Goal: Find specific page/section: Find specific page/section

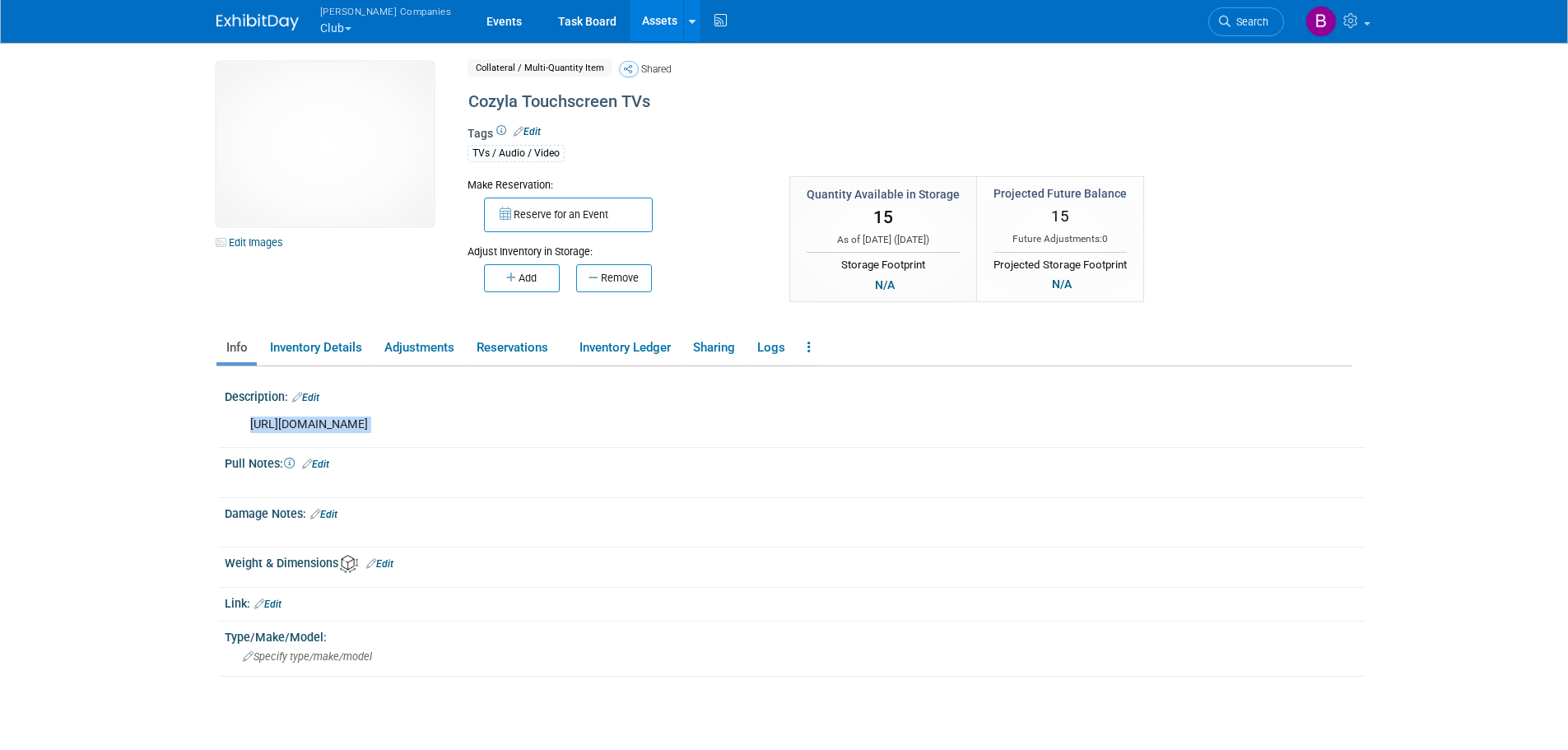
click at [629, 16] on link "Assets" at bounding box center [659, 20] width 60 height 41
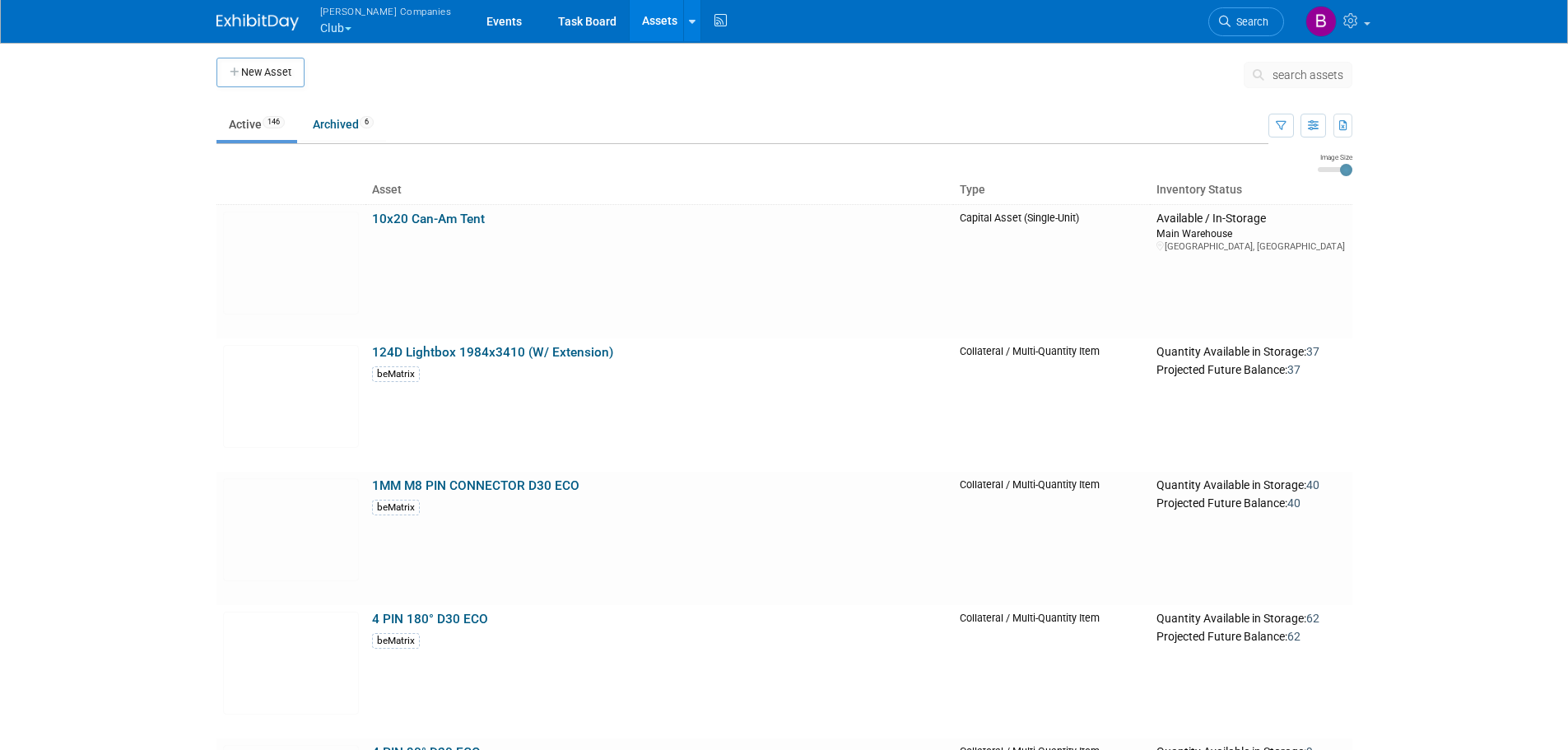
click at [1290, 81] on span "search assets" at bounding box center [1308, 75] width 71 height 13
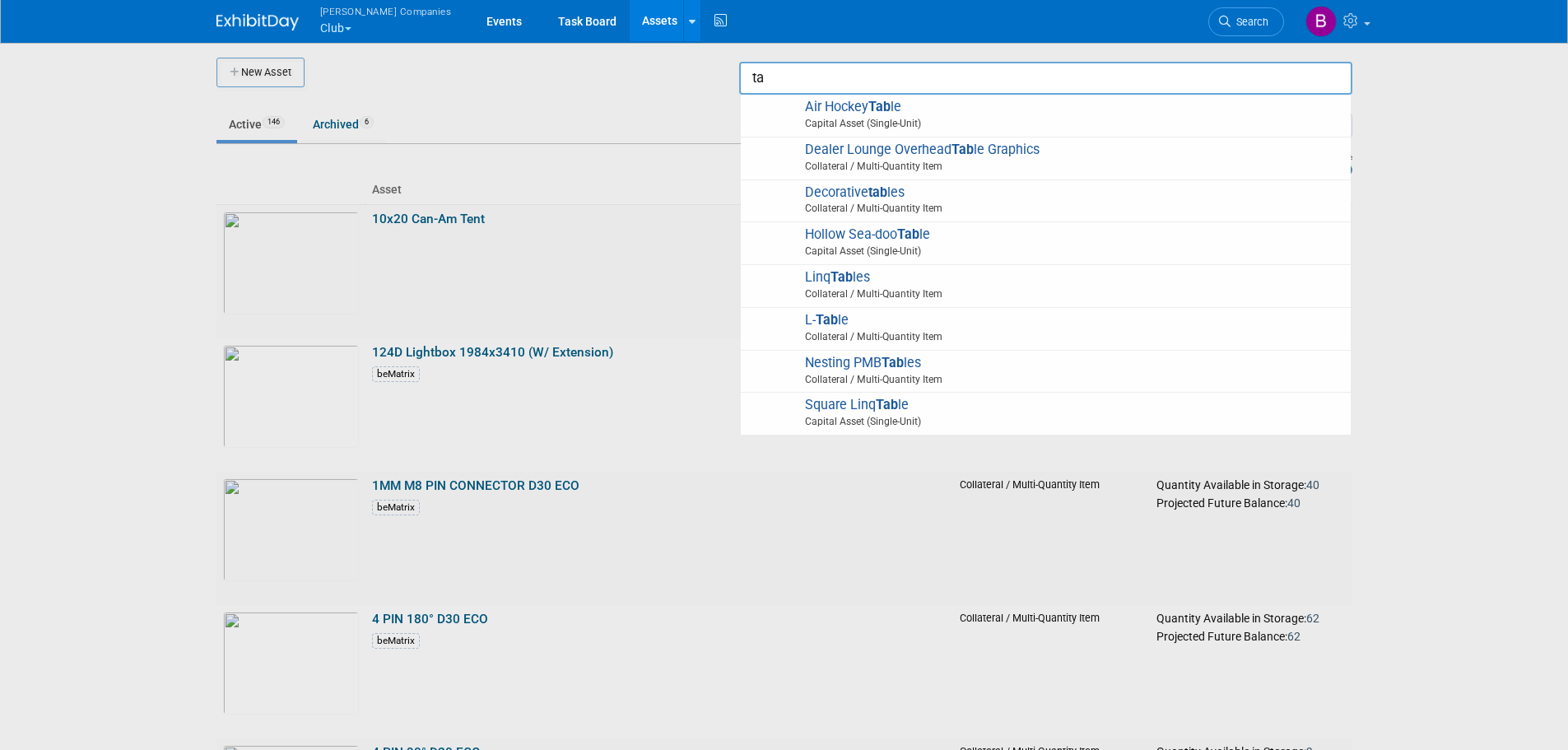
type input "t"
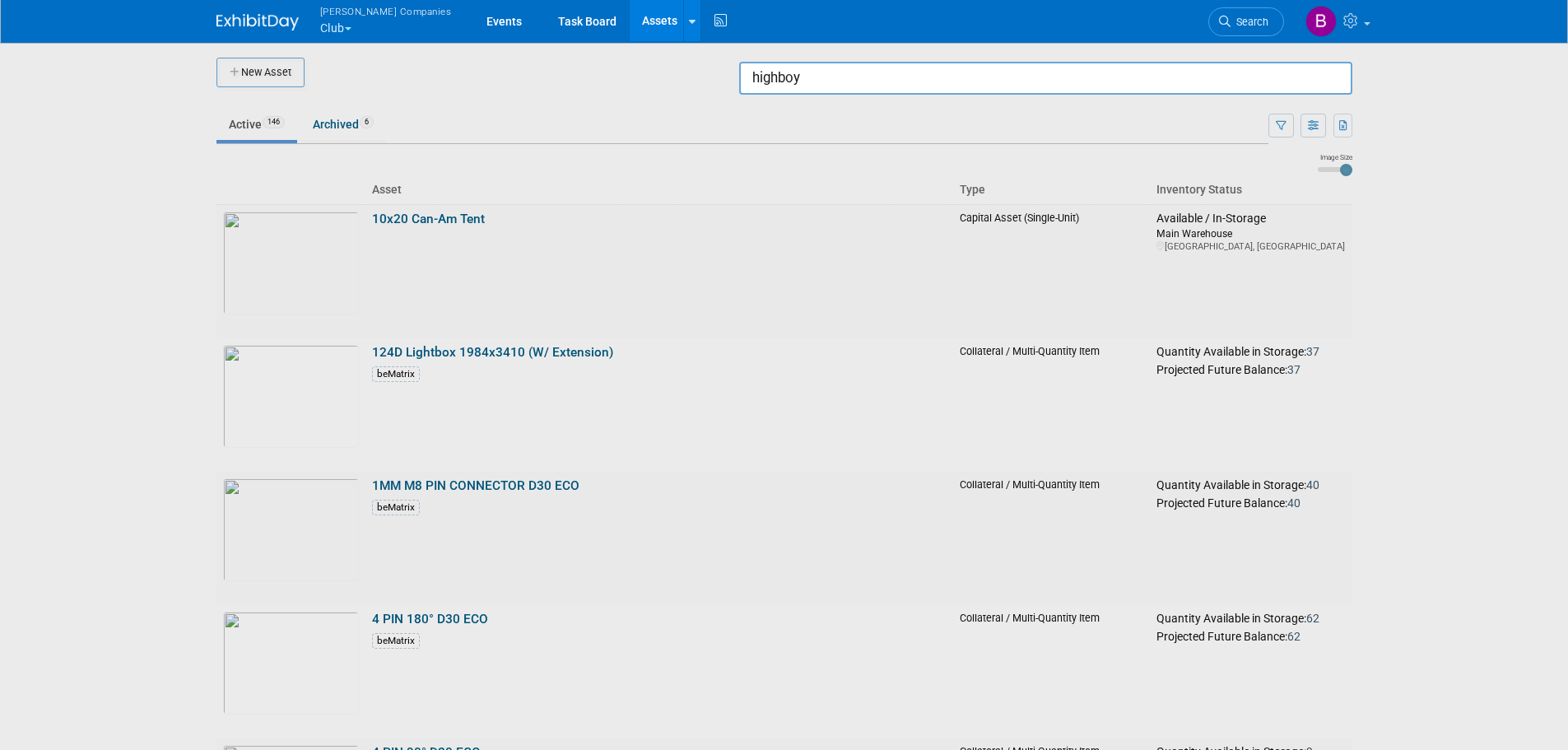
click at [914, 88] on input "highboy" at bounding box center [1046, 78] width 614 height 33
click at [907, 112] on span "Metal Bar Stool s Collateral / Multi-Quantity Item" at bounding box center [1046, 116] width 594 height 33
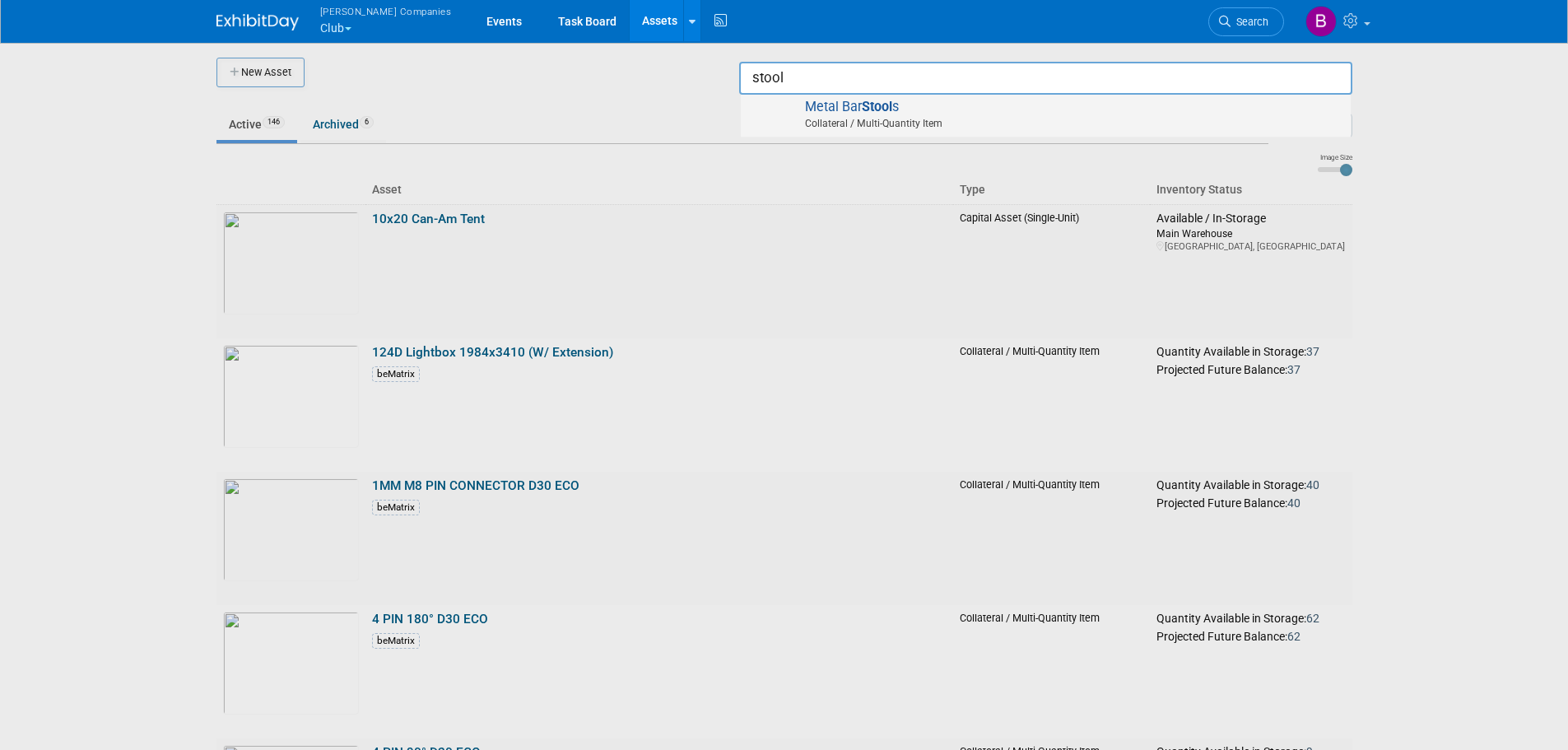
type input "Metal Bar Stools"
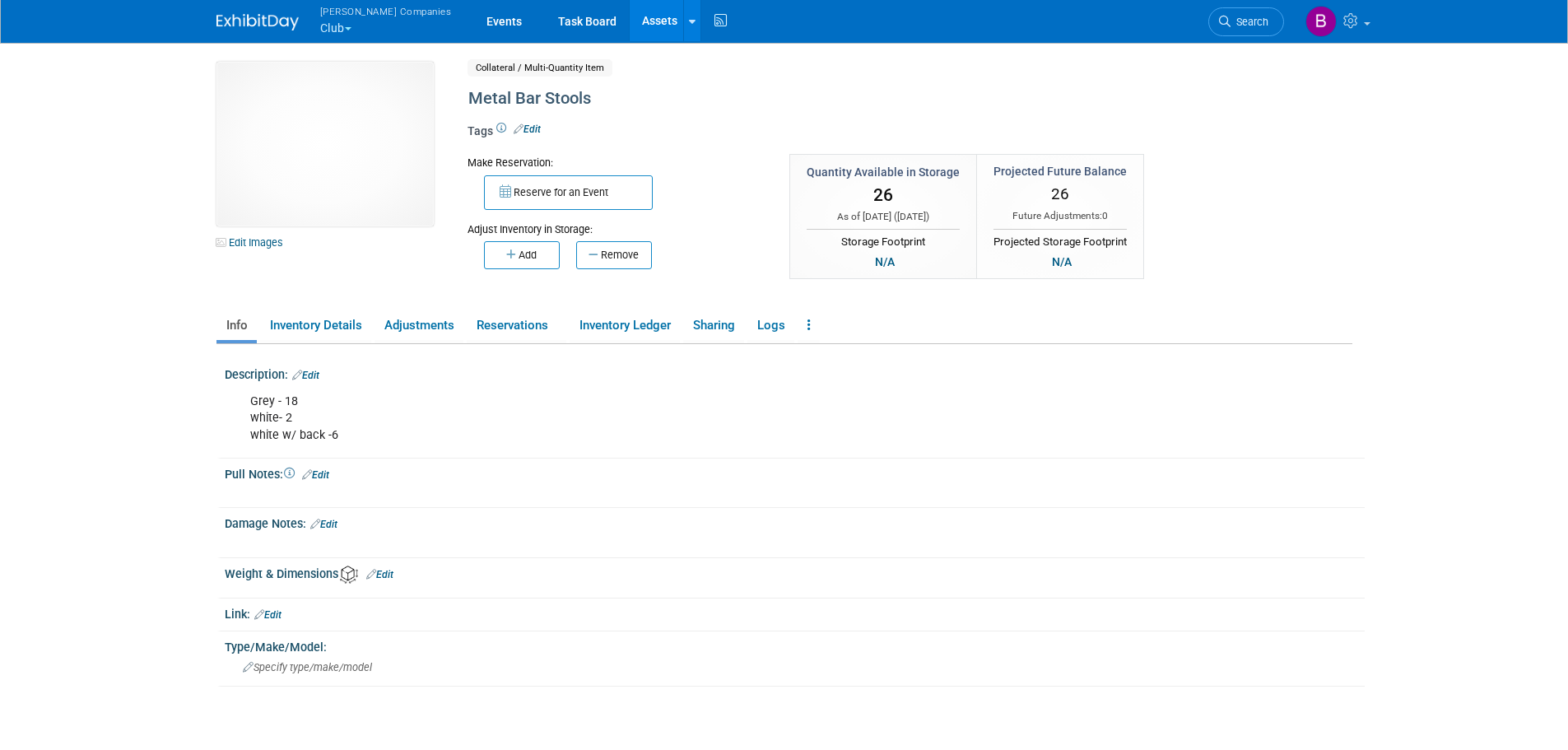
click at [629, 20] on link "Assets" at bounding box center [659, 20] width 60 height 41
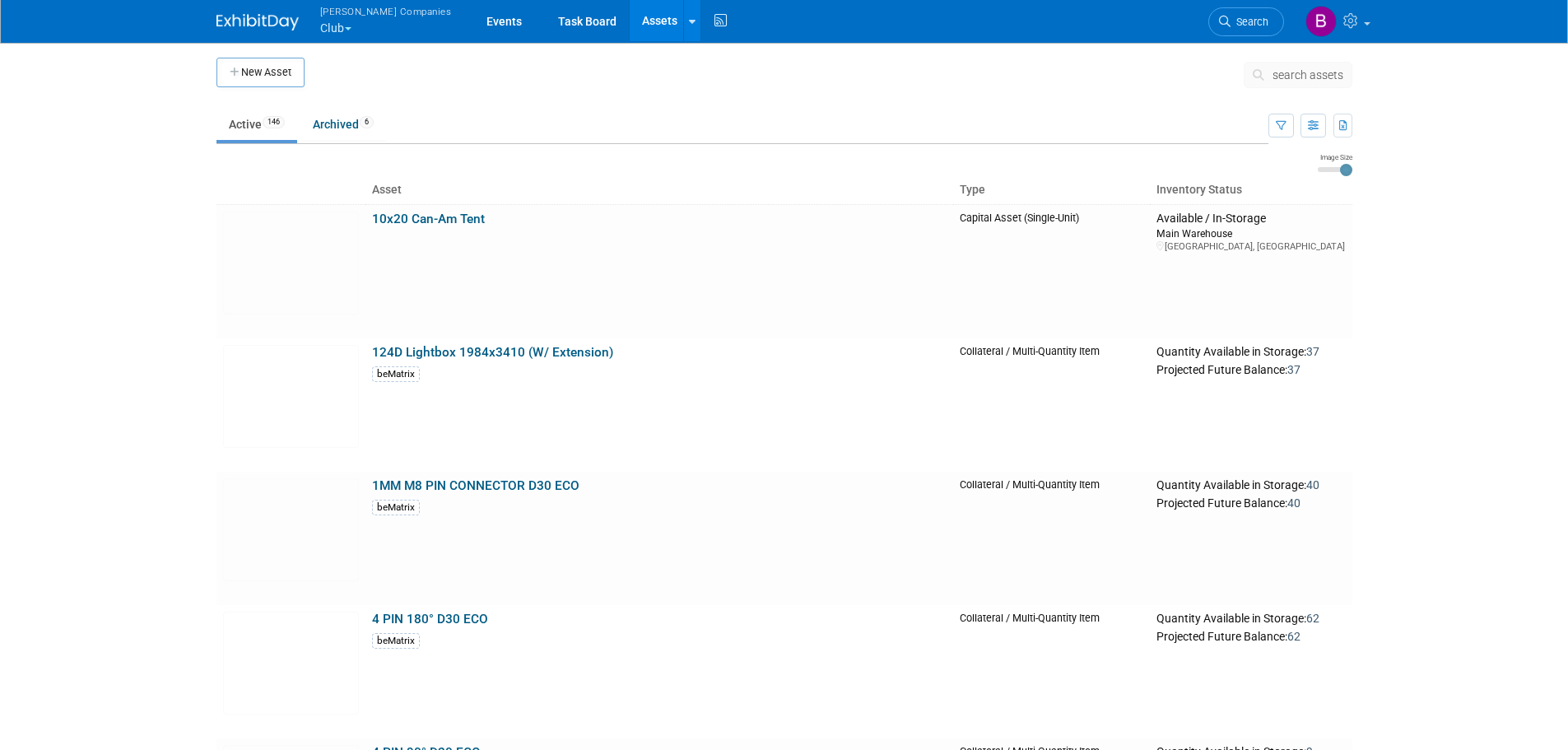
click at [1297, 71] on span "search assets" at bounding box center [1308, 75] width 71 height 13
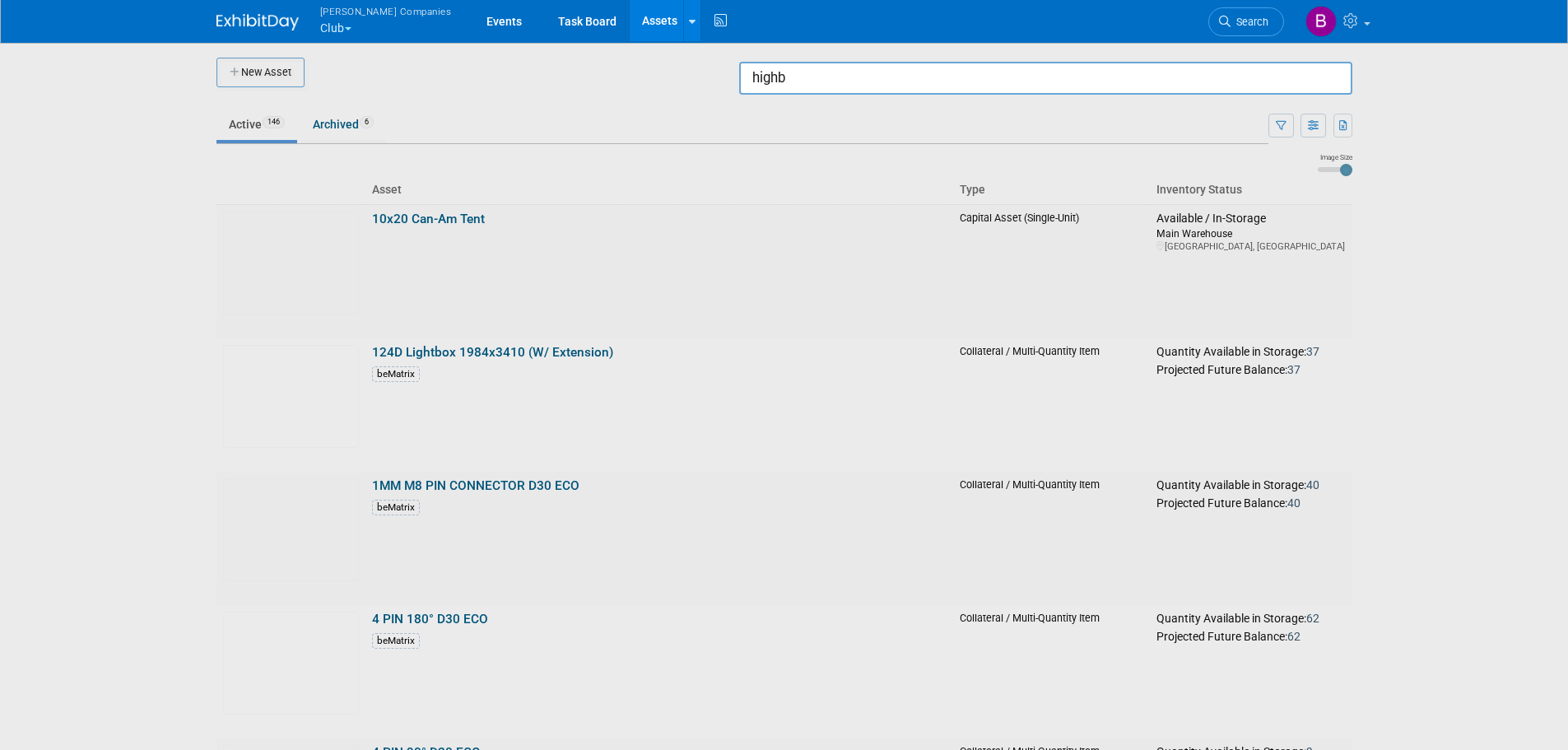
type input "high"
click at [1211, 63] on input "high" at bounding box center [1046, 78] width 614 height 33
click at [784, 398] on div at bounding box center [784, 375] width 0 height 750
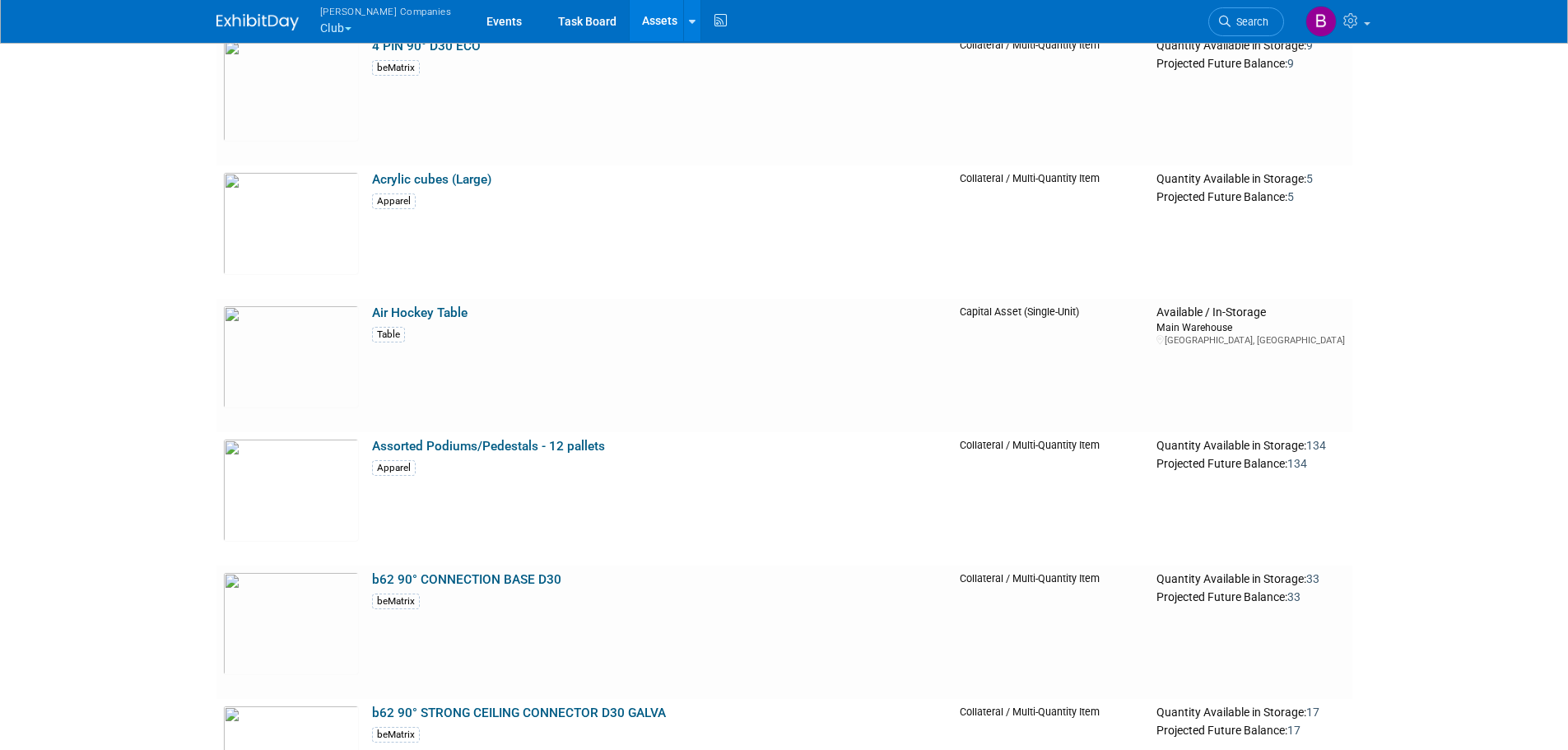
scroll to position [705, 0]
